Goal: Task Accomplishment & Management: Complete application form

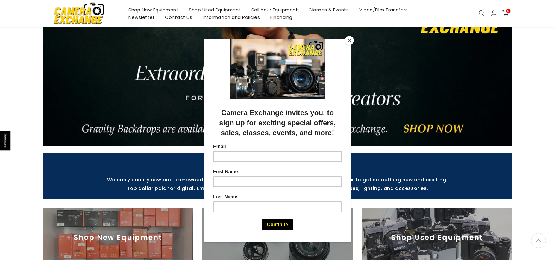
scroll to position [51, 0]
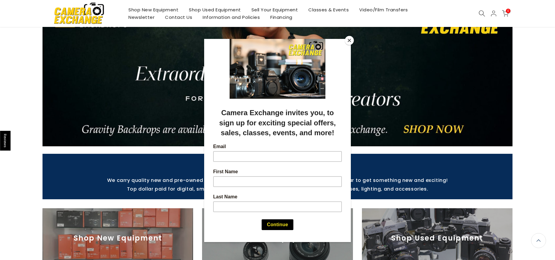
click at [347, 41] on button "Close" at bounding box center [349, 40] width 9 height 9
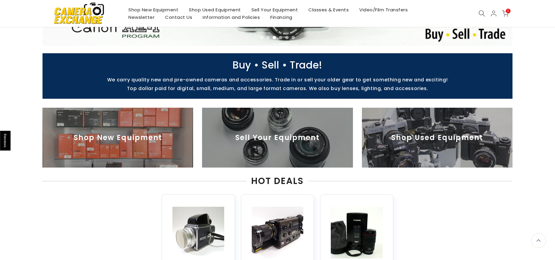
scroll to position [151, 0]
click at [279, 137] on img at bounding box center [277, 138] width 150 height 60
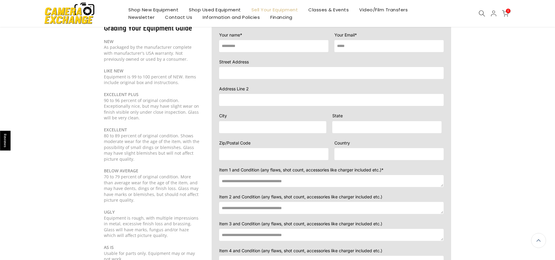
scroll to position [69, 0]
click at [240, 174] on textarea at bounding box center [331, 180] width 224 height 12
click at [242, 174] on textarea "*******" at bounding box center [331, 180] width 224 height 12
type textarea "*"
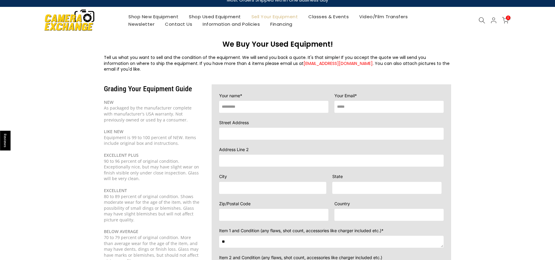
scroll to position [0, 0]
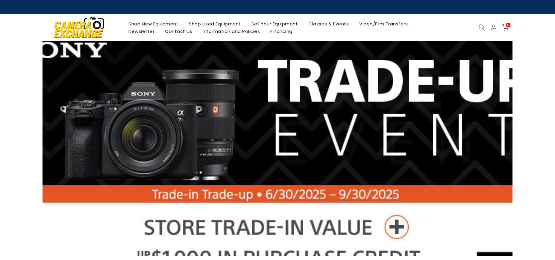
scroll to position [151, 0]
